Goal: Task Accomplishment & Management: Use online tool/utility

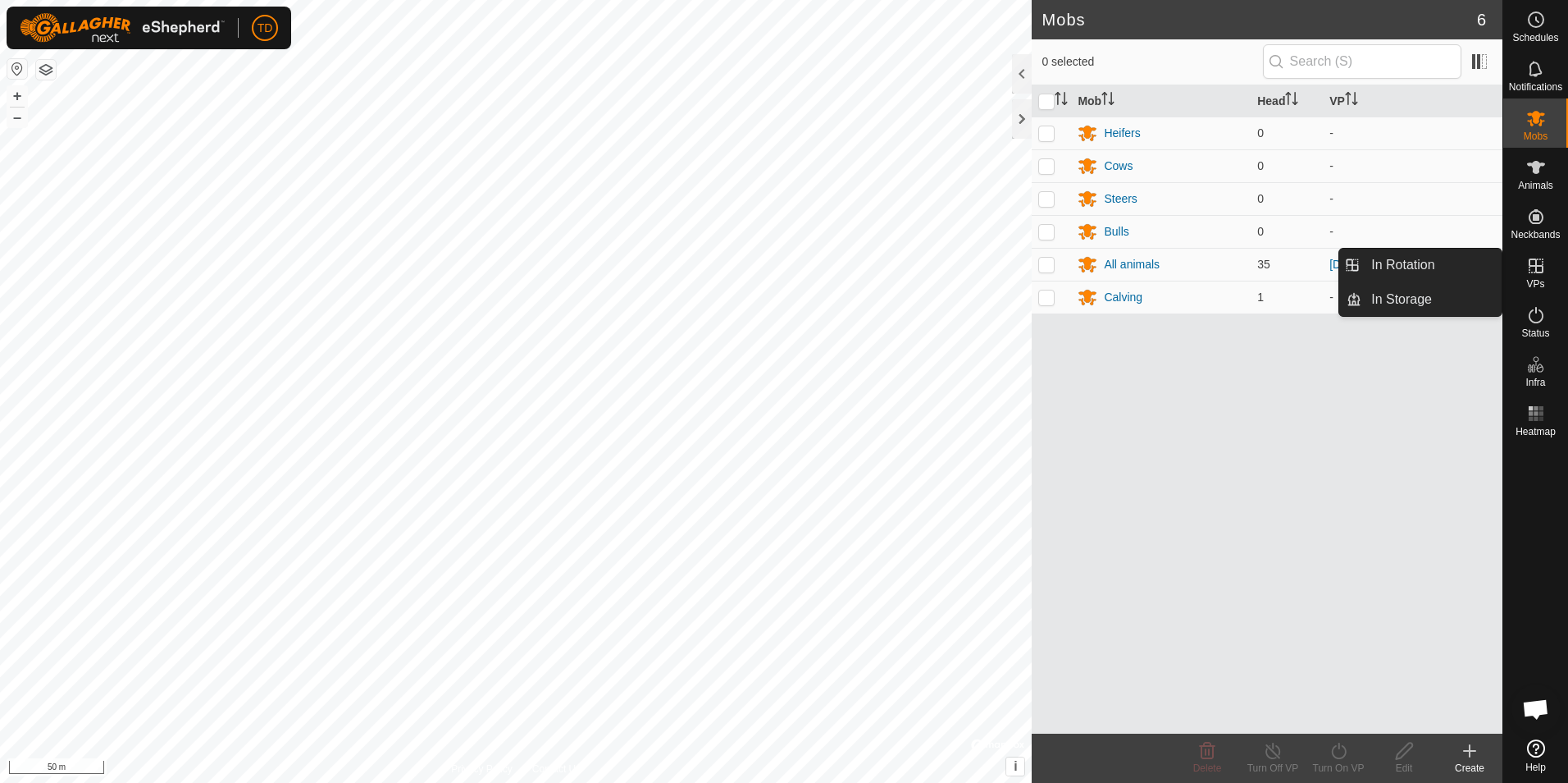
click at [1534, 265] on icon at bounding box center [1536, 265] width 15 height 15
click at [1430, 269] on link "In Rotation" at bounding box center [1431, 264] width 140 height 33
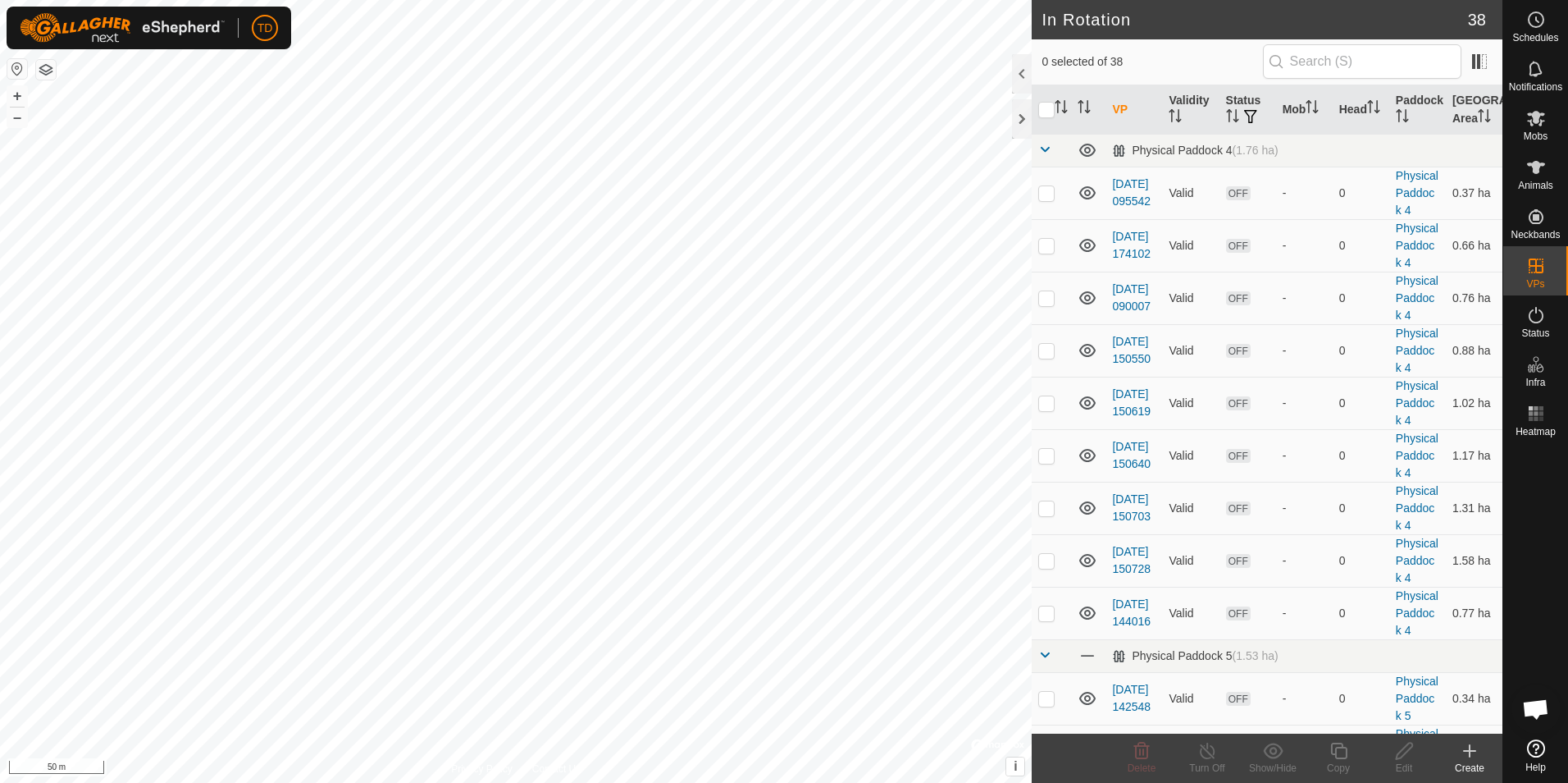
click at [1470, 756] on icon at bounding box center [1470, 750] width 0 height 12
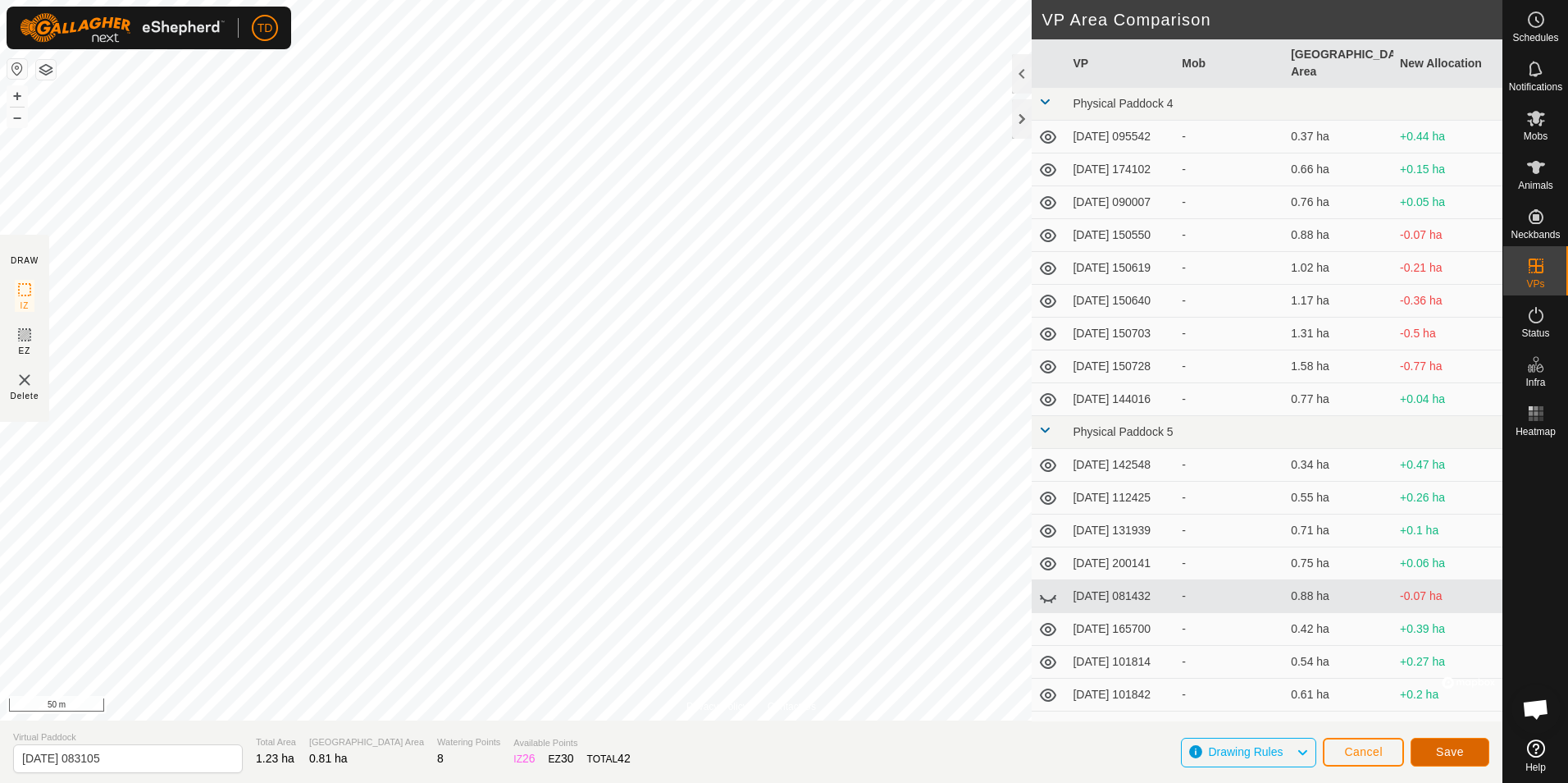
click at [1453, 750] on span "Save" at bounding box center [1450, 750] width 28 height 13
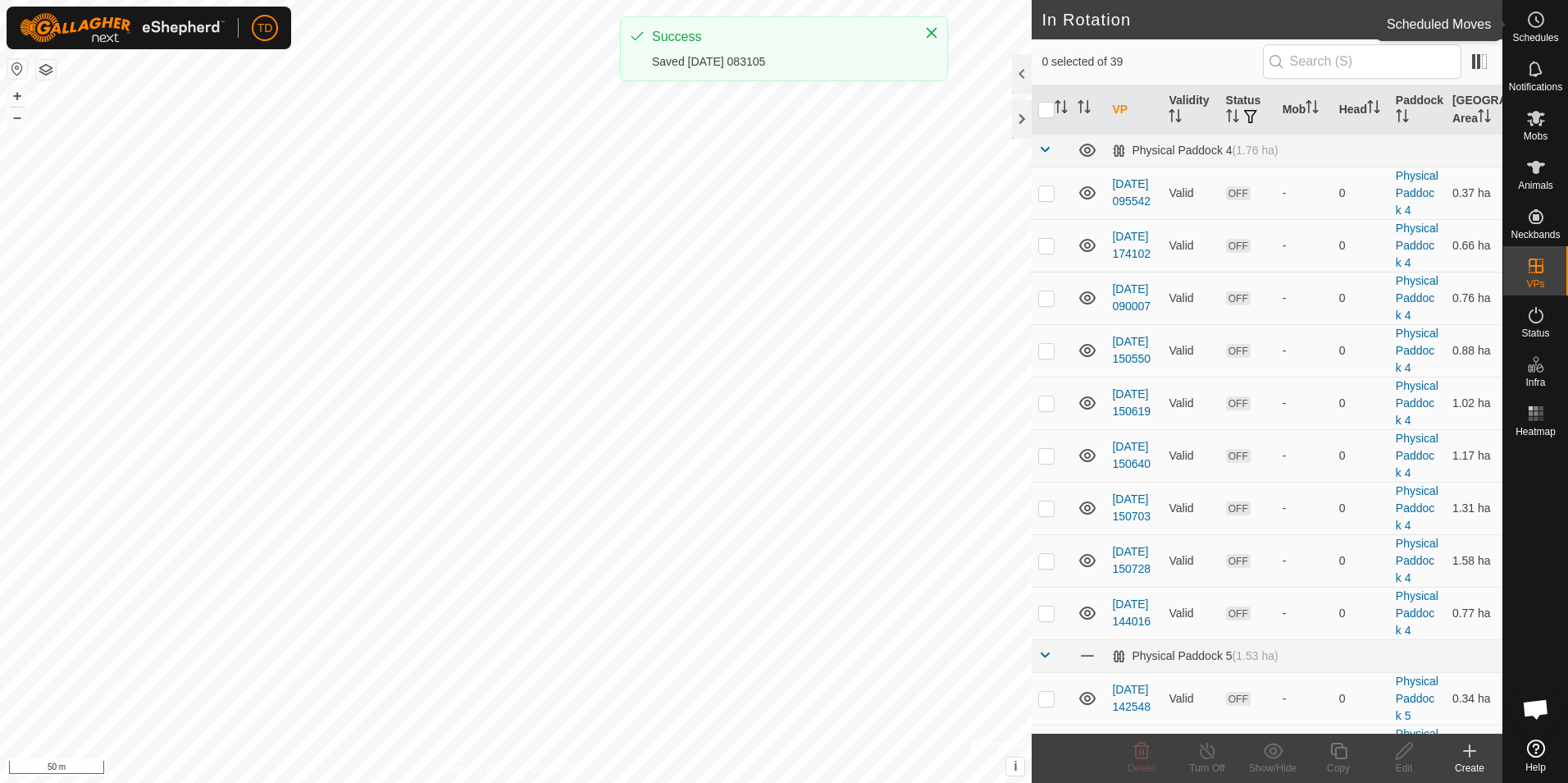
click at [1537, 22] on icon at bounding box center [1537, 19] width 2 height 5
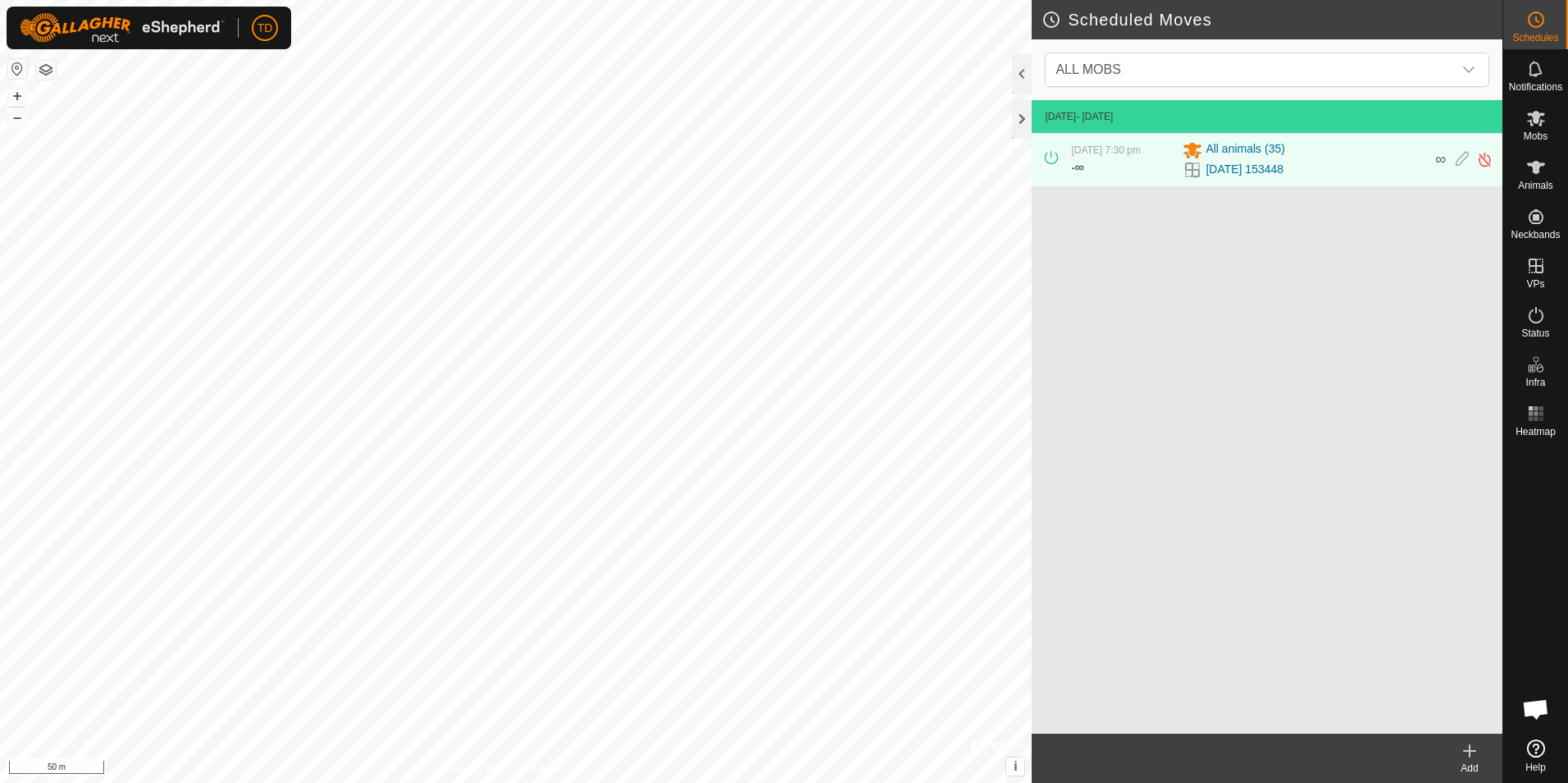
click at [1466, 750] on icon at bounding box center [1470, 750] width 12 height 0
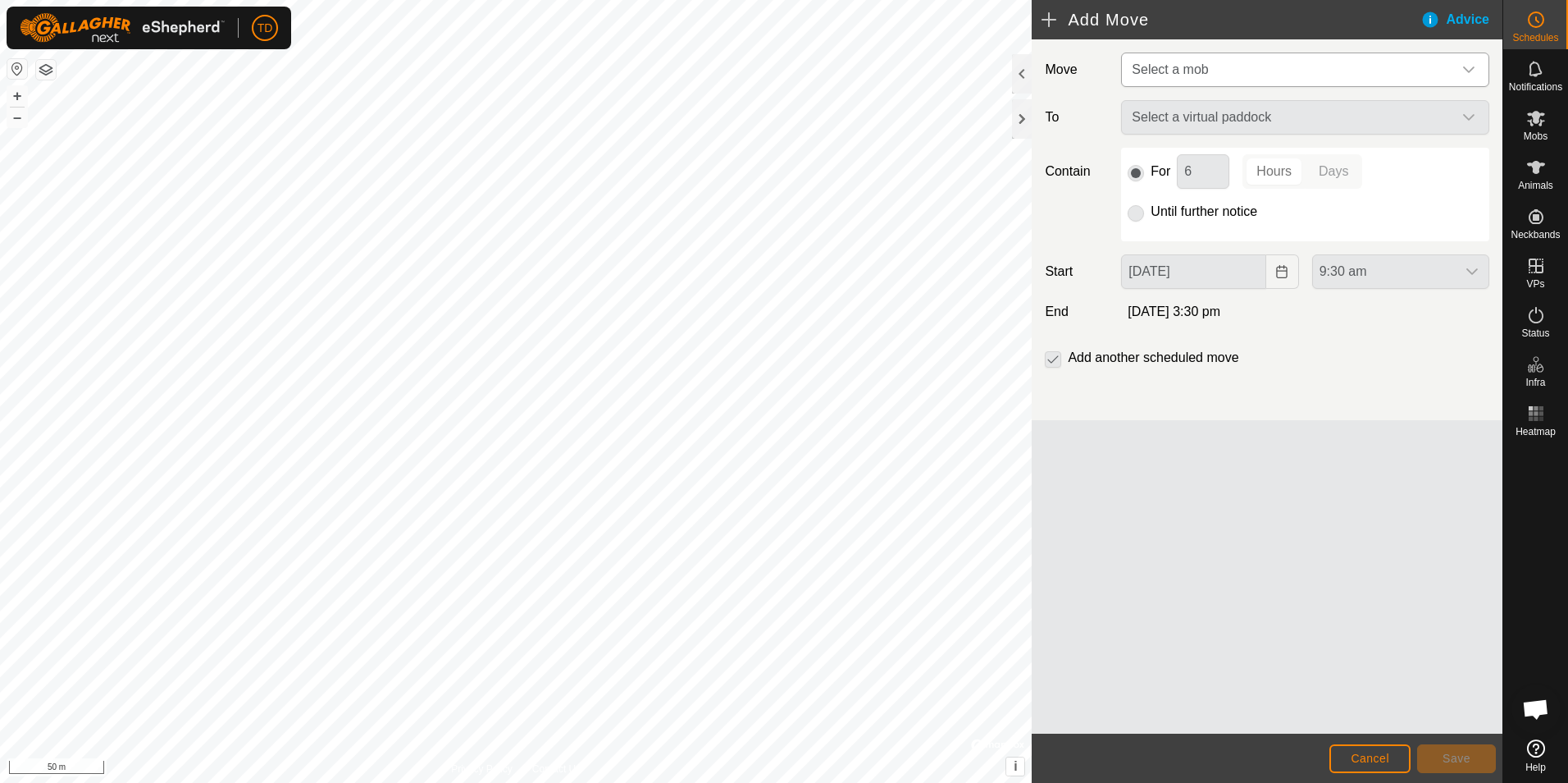
click at [1469, 76] on div "dropdown trigger" at bounding box center [1468, 69] width 32 height 33
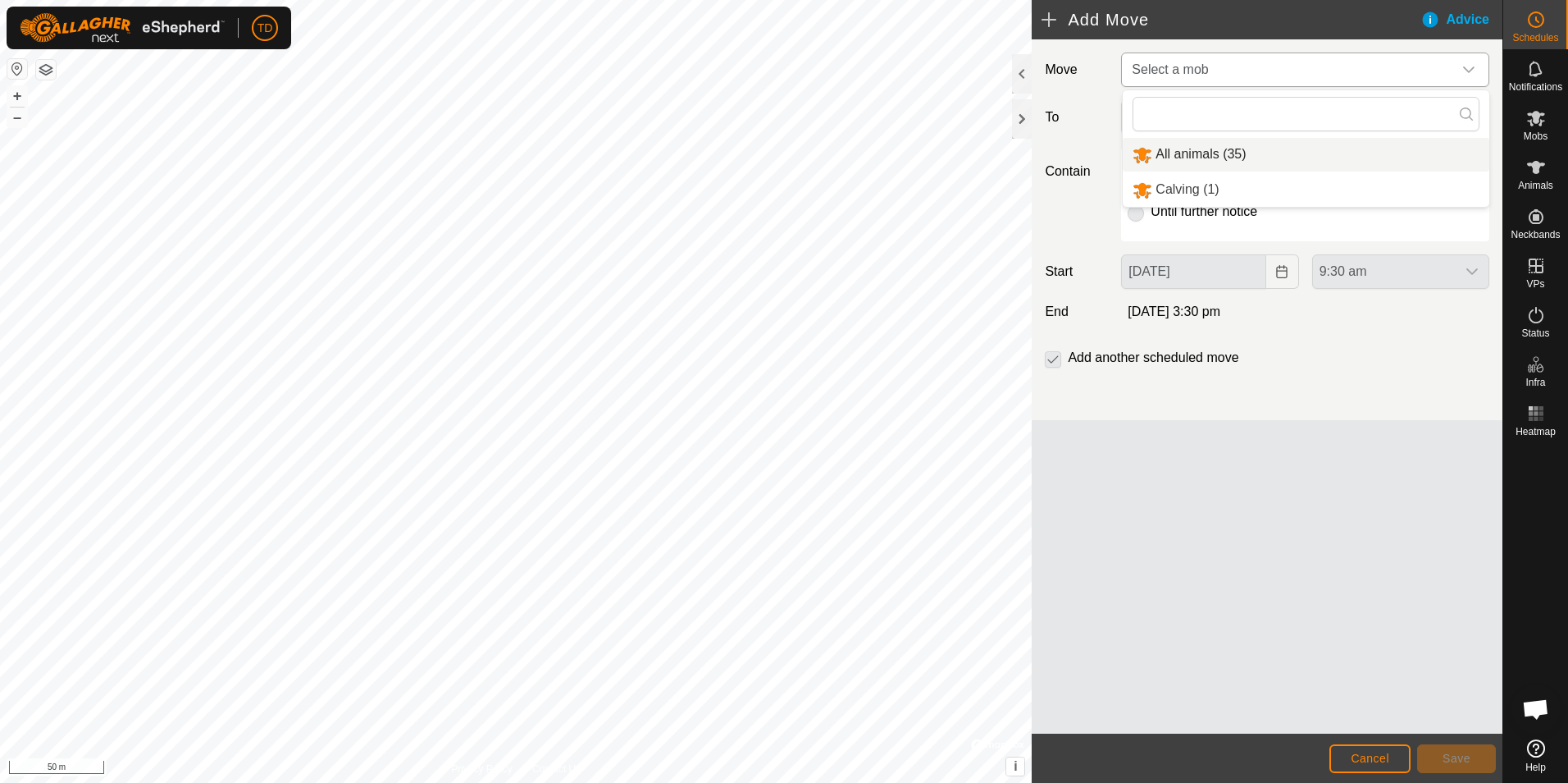
click at [1229, 153] on li "All animals (35)" at bounding box center [1305, 155] width 366 height 33
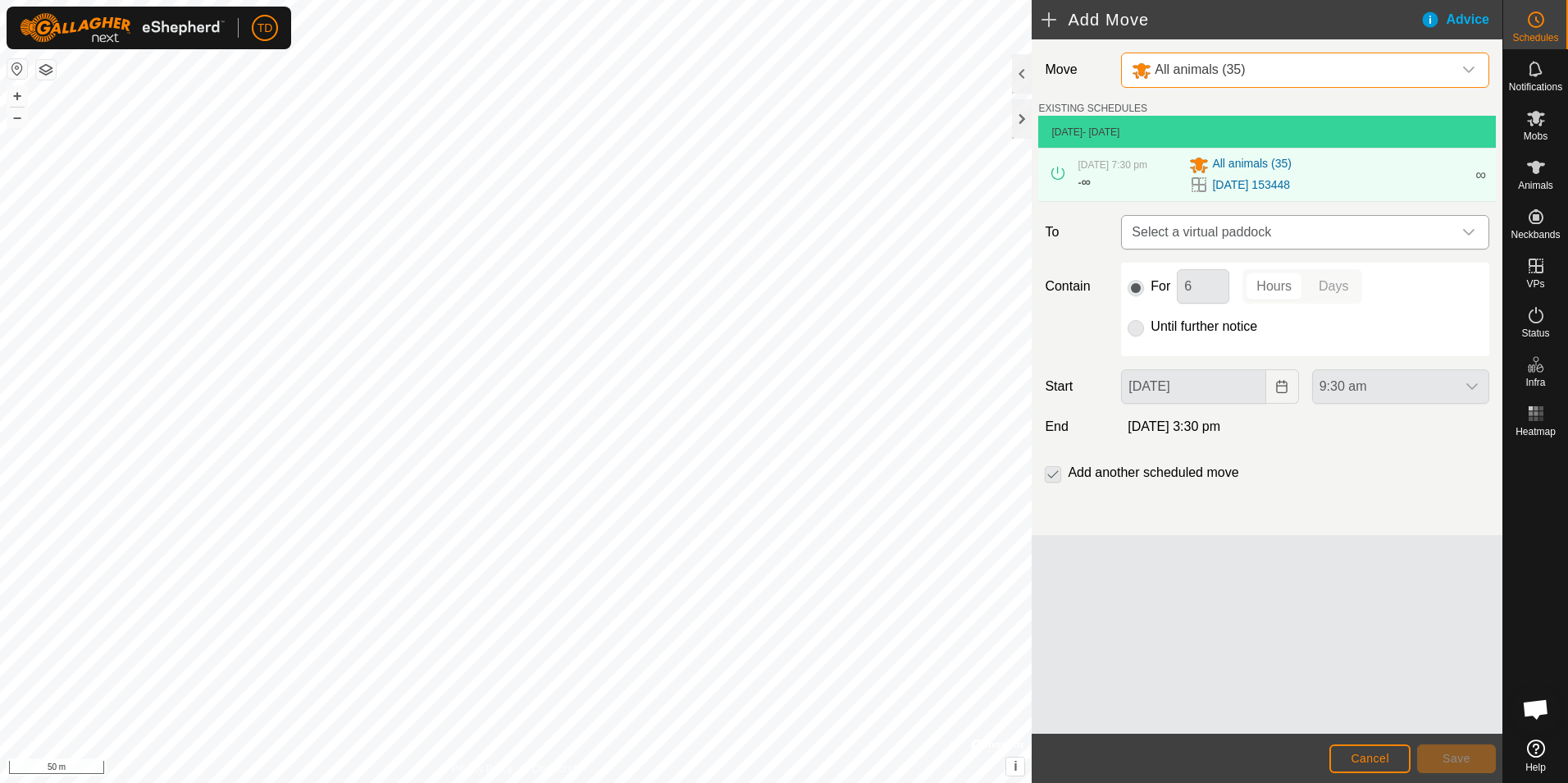
click at [1472, 231] on icon "dropdown trigger" at bounding box center [1469, 231] width 12 height 7
click at [1196, 346] on li "[DATE] 083105 0.81 ha" at bounding box center [1305, 349] width 346 height 25
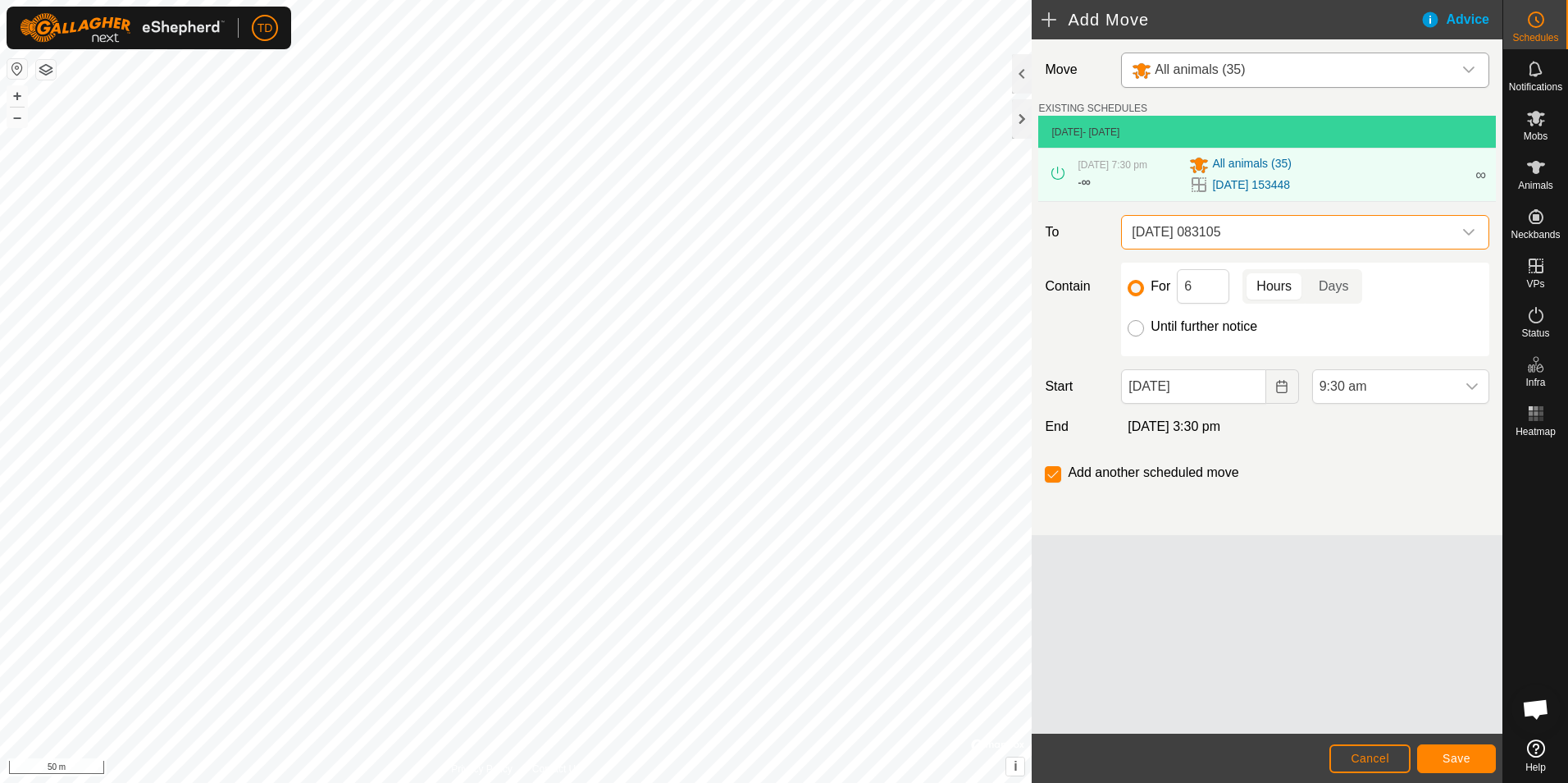
click at [1137, 327] on input "Until further notice" at bounding box center [1135, 328] width 17 height 17
radio input "true"
checkbox input "false"
click at [1448, 754] on span "Save" at bounding box center [1456, 757] width 28 height 13
